Goal: Task Accomplishment & Management: Use online tool/utility

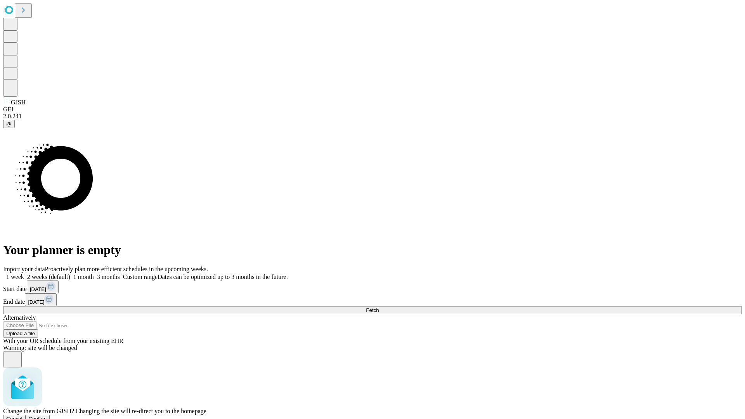
click at [47, 416] on span "Confirm" at bounding box center [38, 419] width 18 height 6
click at [70, 273] on label "2 weeks (default)" at bounding box center [47, 276] width 46 height 7
click at [379, 307] on span "Fetch" at bounding box center [372, 310] width 13 height 6
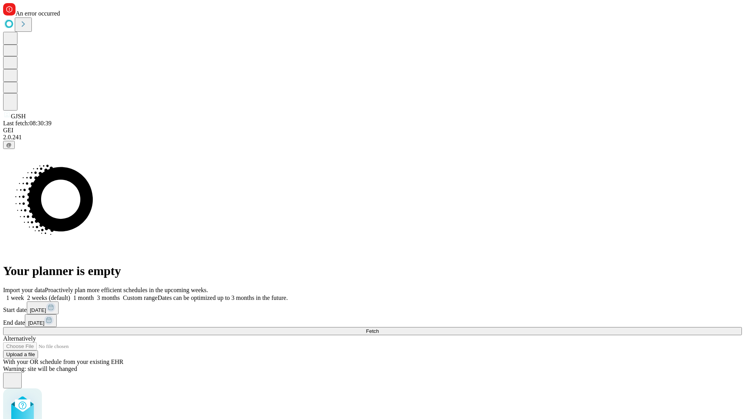
click at [70, 294] on label "2 weeks (default)" at bounding box center [47, 297] width 46 height 7
click at [379, 328] on span "Fetch" at bounding box center [372, 331] width 13 height 6
click at [70, 294] on label "2 weeks (default)" at bounding box center [47, 297] width 46 height 7
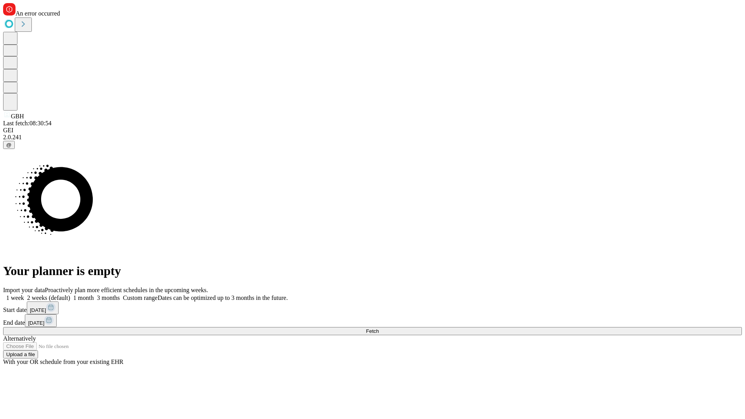
click at [379, 328] on span "Fetch" at bounding box center [372, 331] width 13 height 6
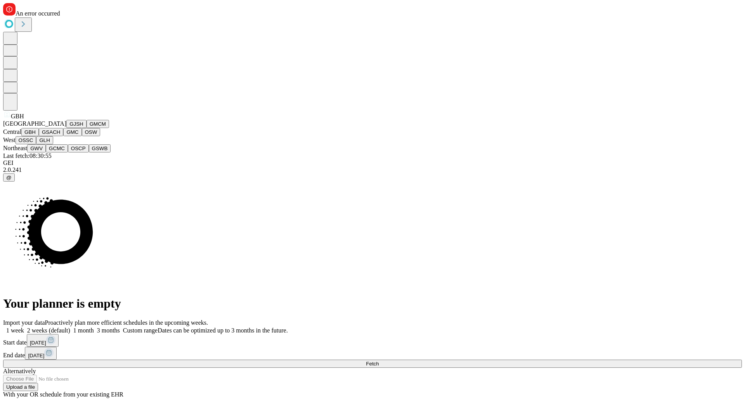
click at [60, 136] on button "GSACH" at bounding box center [51, 132] width 24 height 8
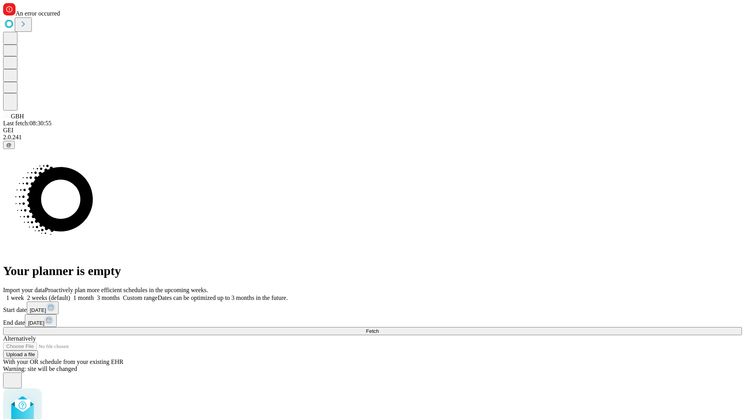
click at [70, 294] on label "2 weeks (default)" at bounding box center [47, 297] width 46 height 7
click at [379, 328] on span "Fetch" at bounding box center [372, 331] width 13 height 6
click at [70, 294] on label "2 weeks (default)" at bounding box center [47, 297] width 46 height 7
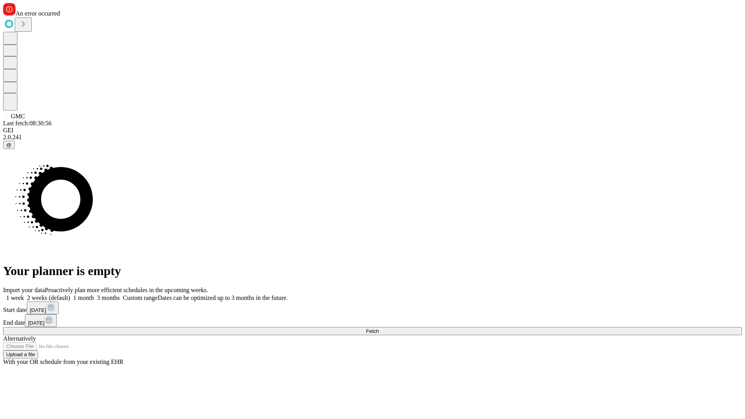
click at [379, 328] on span "Fetch" at bounding box center [372, 331] width 13 height 6
click at [70, 294] on label "2 weeks (default)" at bounding box center [47, 297] width 46 height 7
click at [379, 328] on span "Fetch" at bounding box center [372, 331] width 13 height 6
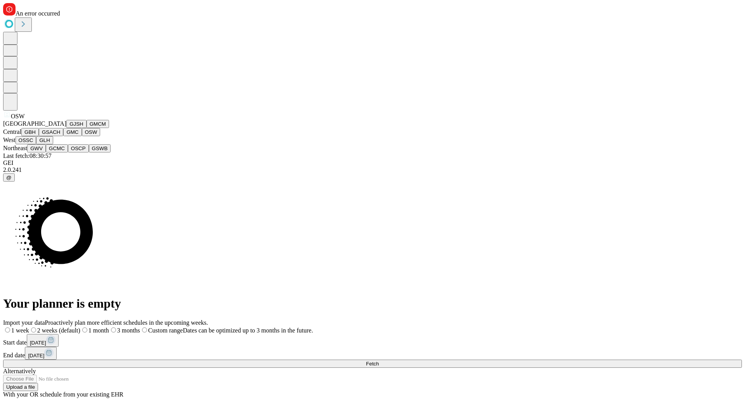
click at [36, 144] on button "OSSC" at bounding box center [26, 140] width 21 height 8
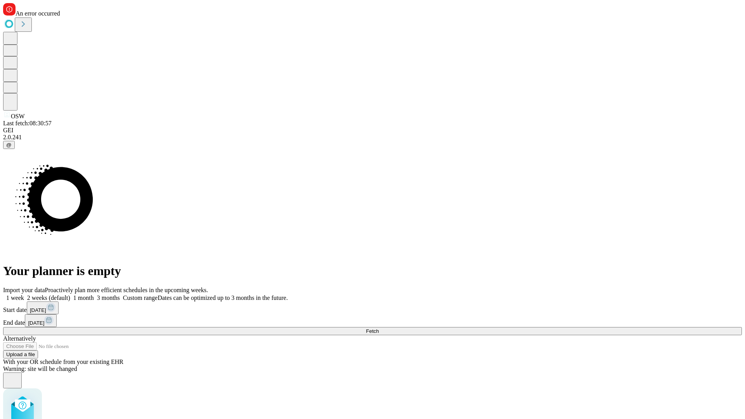
click at [70, 294] on label "2 weeks (default)" at bounding box center [47, 297] width 46 height 7
click at [379, 328] on span "Fetch" at bounding box center [372, 331] width 13 height 6
click at [70, 294] on label "2 weeks (default)" at bounding box center [47, 297] width 46 height 7
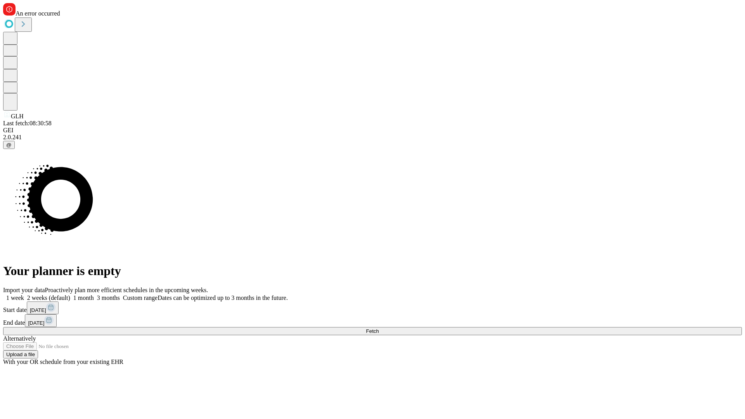
click at [379, 328] on span "Fetch" at bounding box center [372, 331] width 13 height 6
click at [70, 294] on label "2 weeks (default)" at bounding box center [47, 297] width 46 height 7
click at [379, 328] on span "Fetch" at bounding box center [372, 331] width 13 height 6
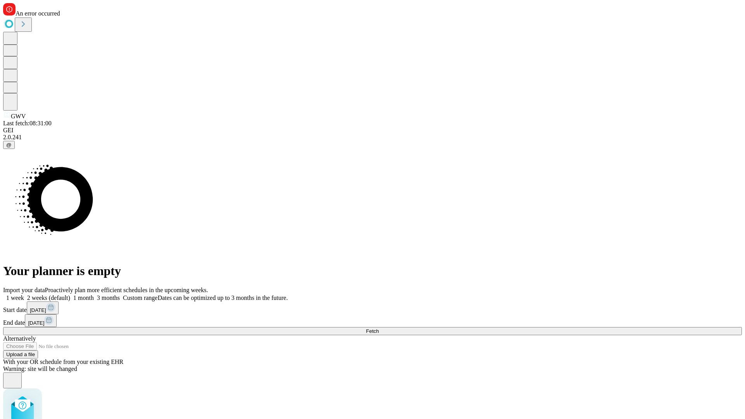
click at [70, 294] on label "2 weeks (default)" at bounding box center [47, 297] width 46 height 7
click at [379, 328] on span "Fetch" at bounding box center [372, 331] width 13 height 6
click at [70, 294] on label "2 weeks (default)" at bounding box center [47, 297] width 46 height 7
click at [379, 328] on span "Fetch" at bounding box center [372, 331] width 13 height 6
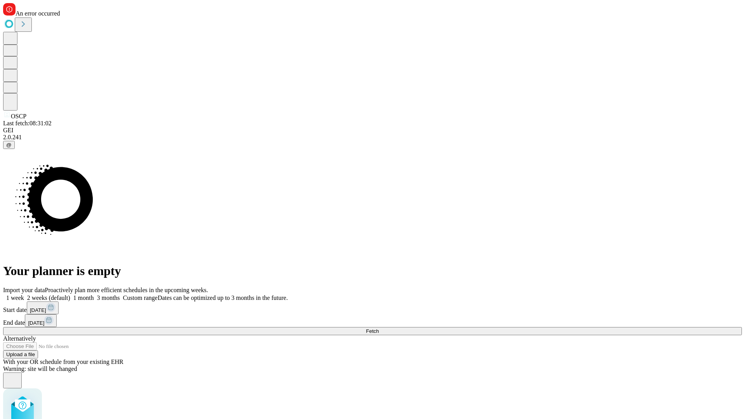
click at [70, 294] on label "2 weeks (default)" at bounding box center [47, 297] width 46 height 7
click at [379, 328] on span "Fetch" at bounding box center [372, 331] width 13 height 6
